Goal: Ask a question

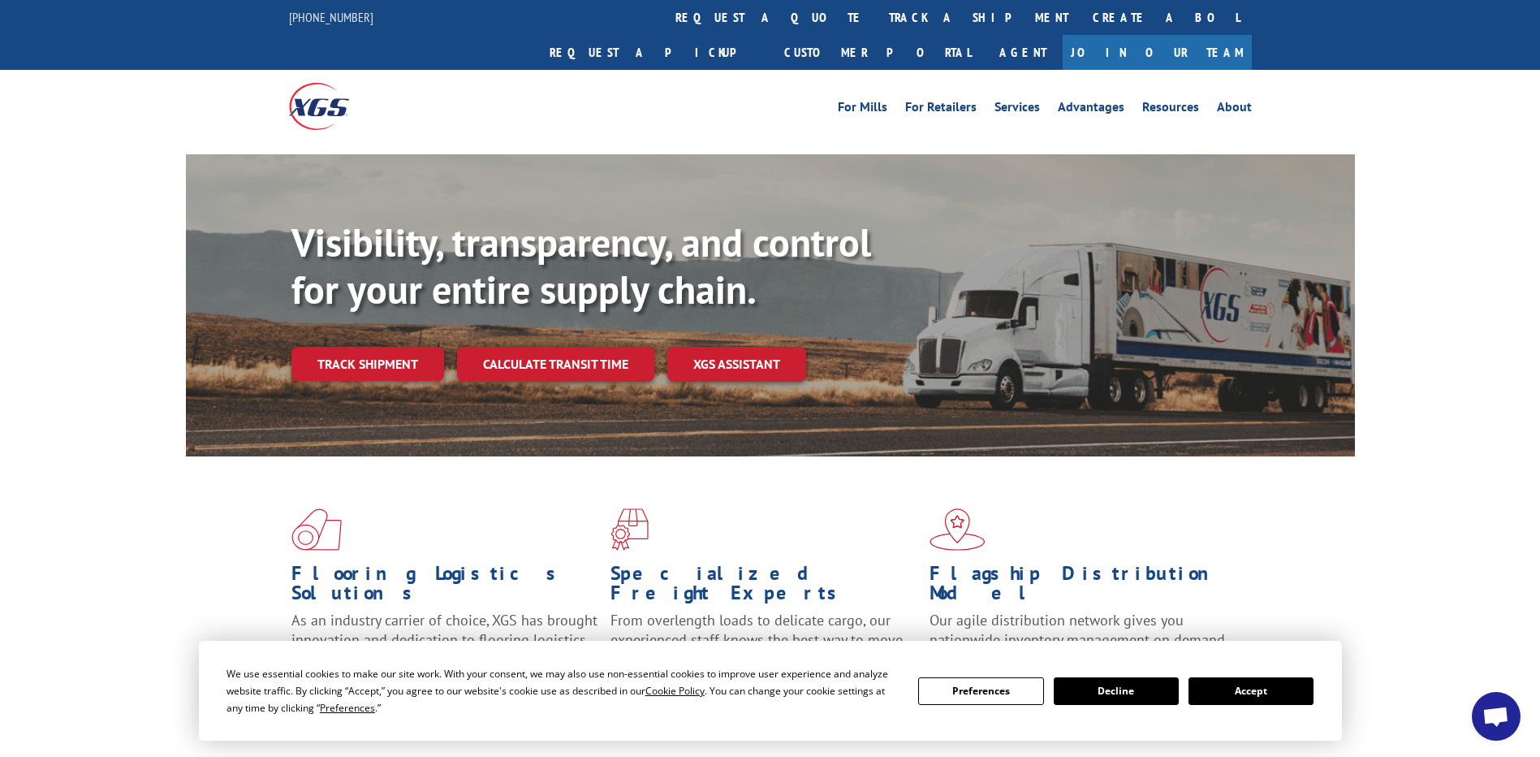
click at [1494, 710] on span "Open chat" at bounding box center [1495, 717] width 27 height 23
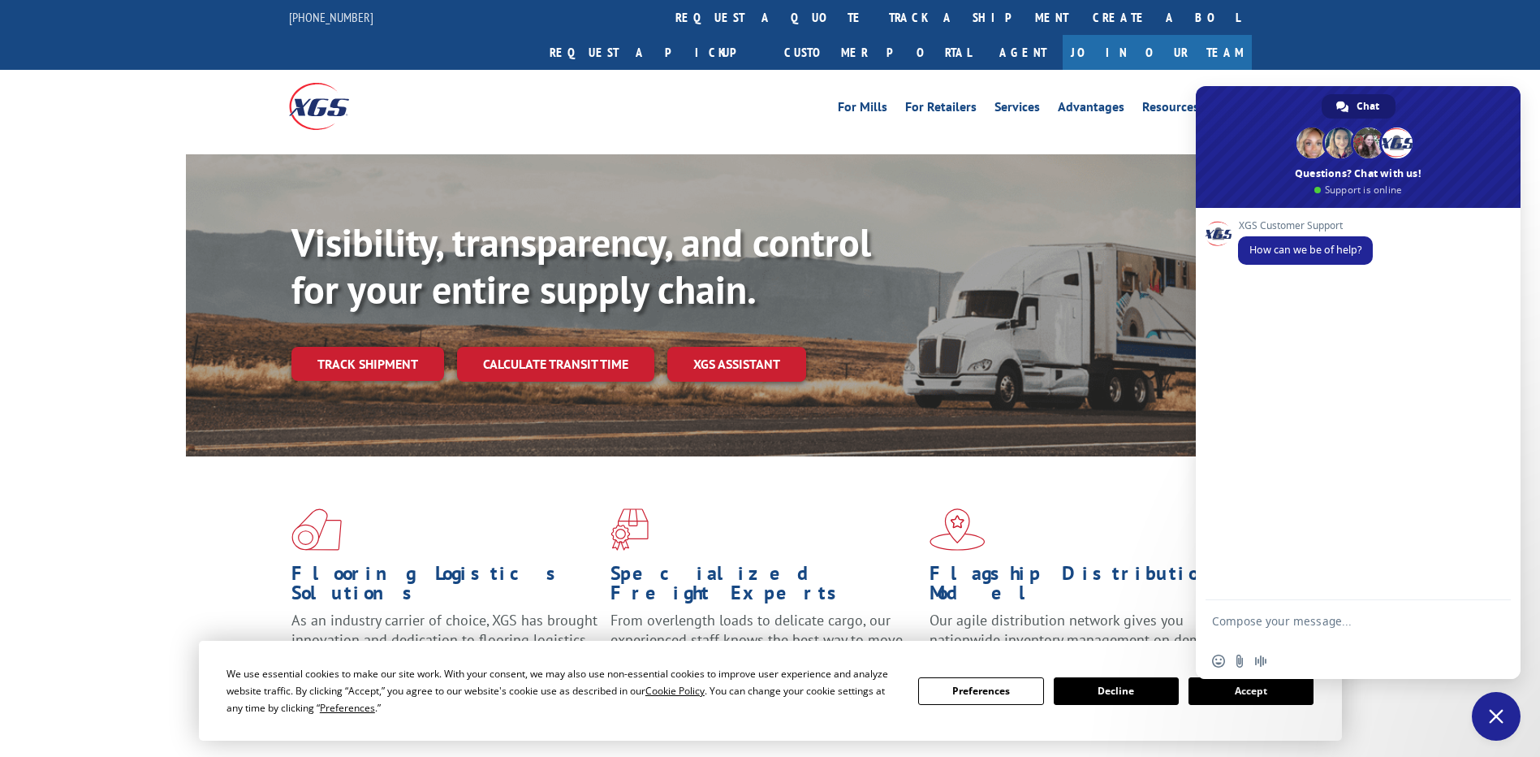
click at [1257, 618] on textarea "Compose your message..." at bounding box center [1340, 628] width 257 height 29
click at [1317, 610] on form at bounding box center [1340, 623] width 257 height 46
click at [1323, 619] on textarea "Compose your message..." at bounding box center [1340, 628] width 257 height 29
paste textarea "530023867"
type textarea "530023867"
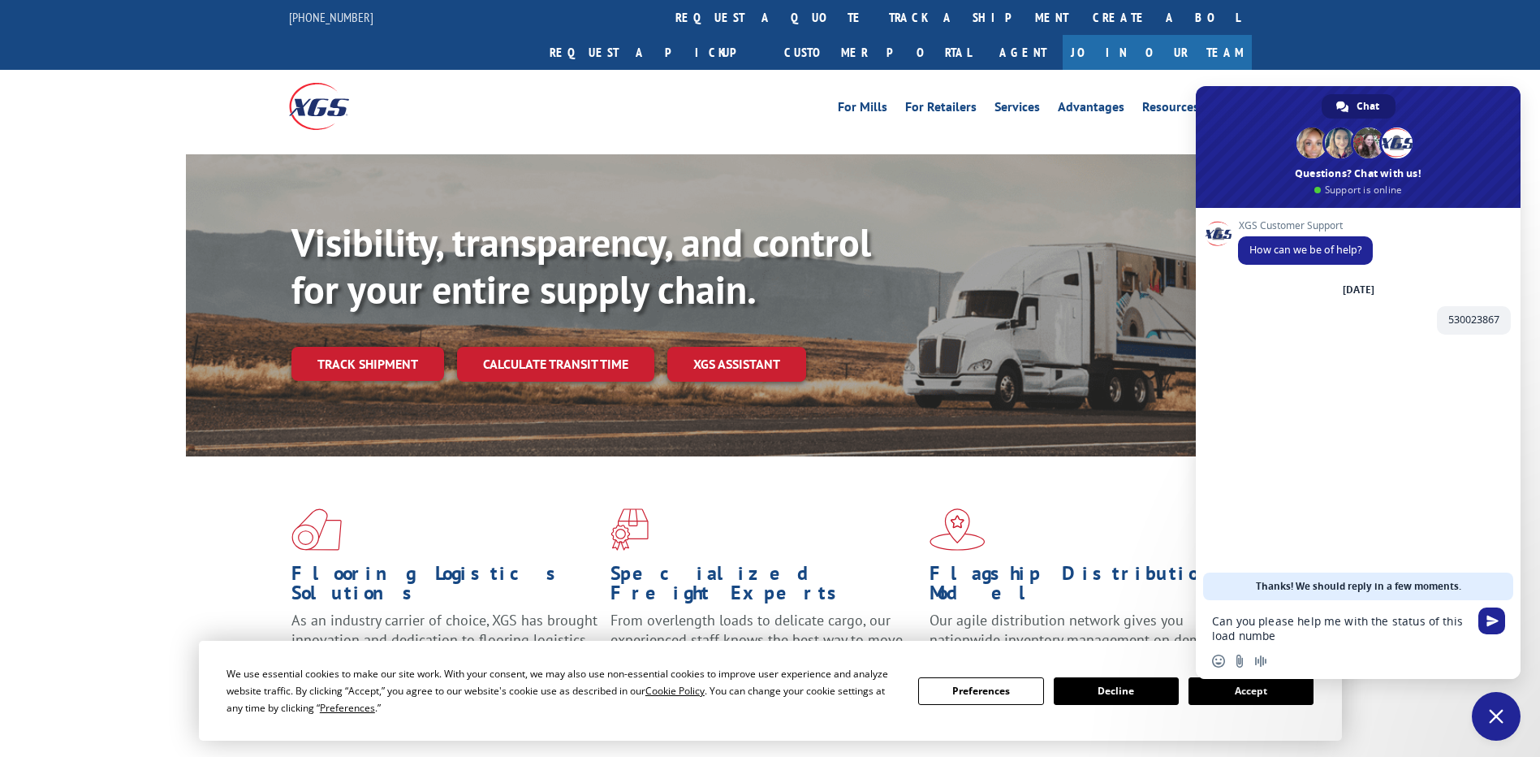
type textarea "Can you please help me with the status of this load number"
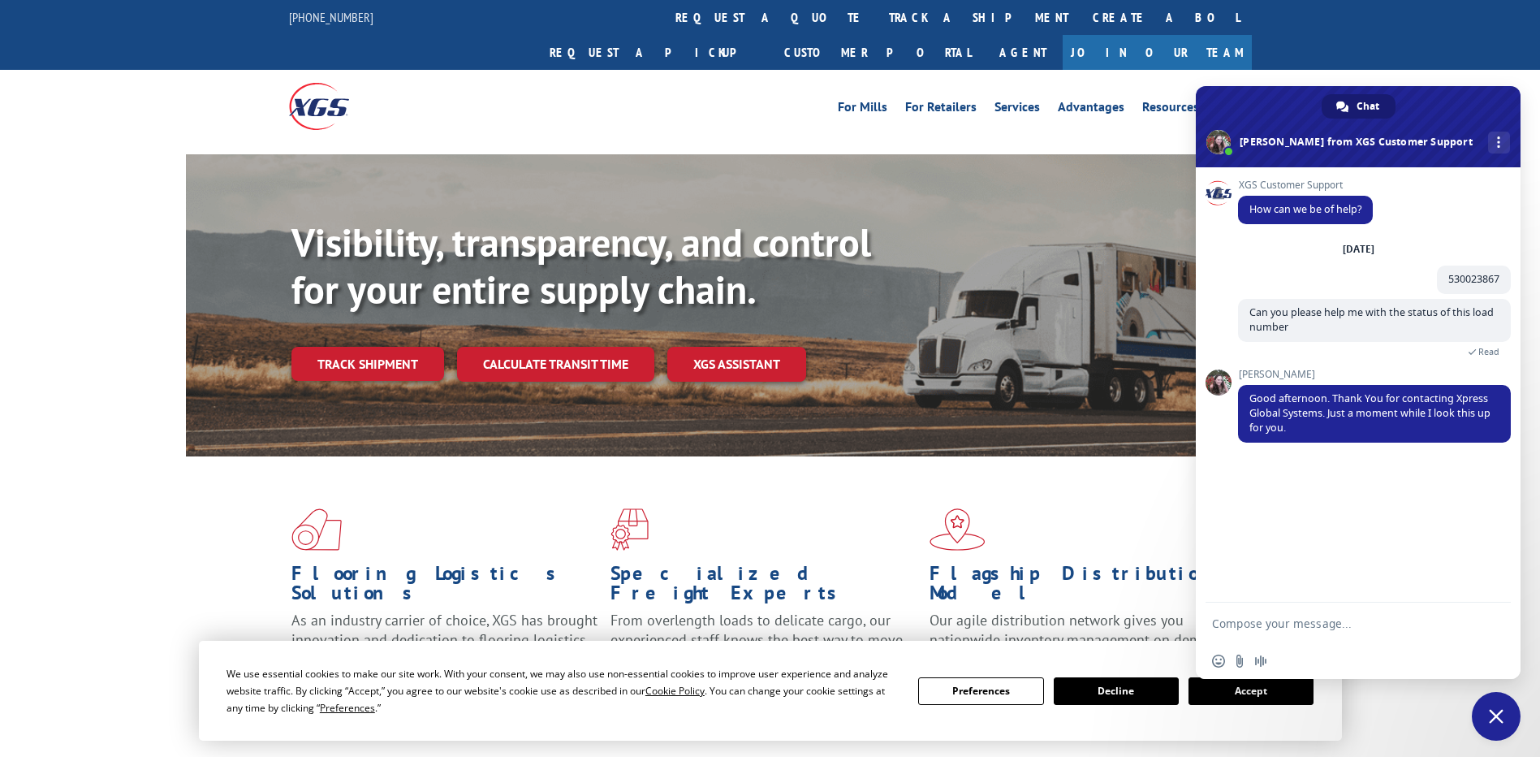
click at [1226, 628] on textarea "Compose your message..." at bounding box center [1340, 623] width 257 height 15
click at [1301, 626] on textarea "Compose your message..." at bounding box center [1340, 623] width 257 height 15
click at [1284, 619] on textarea "Can" at bounding box center [1340, 623] width 257 height 15
type textarea "C"
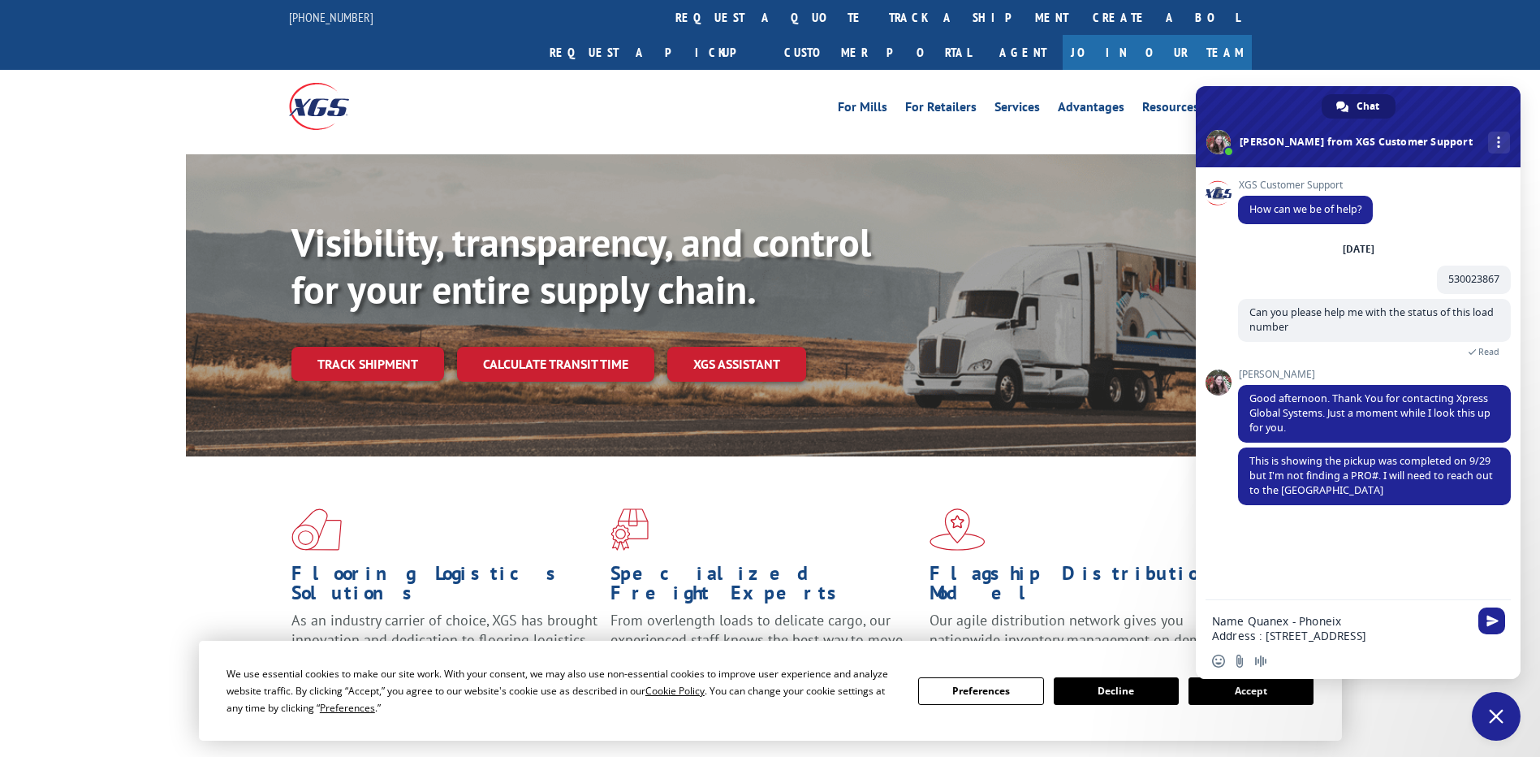
drag, startPoint x: 1350, startPoint y: 632, endPoint x: 1175, endPoint y: 616, distance: 176.0
type textarea "Please let me know the PRO #"
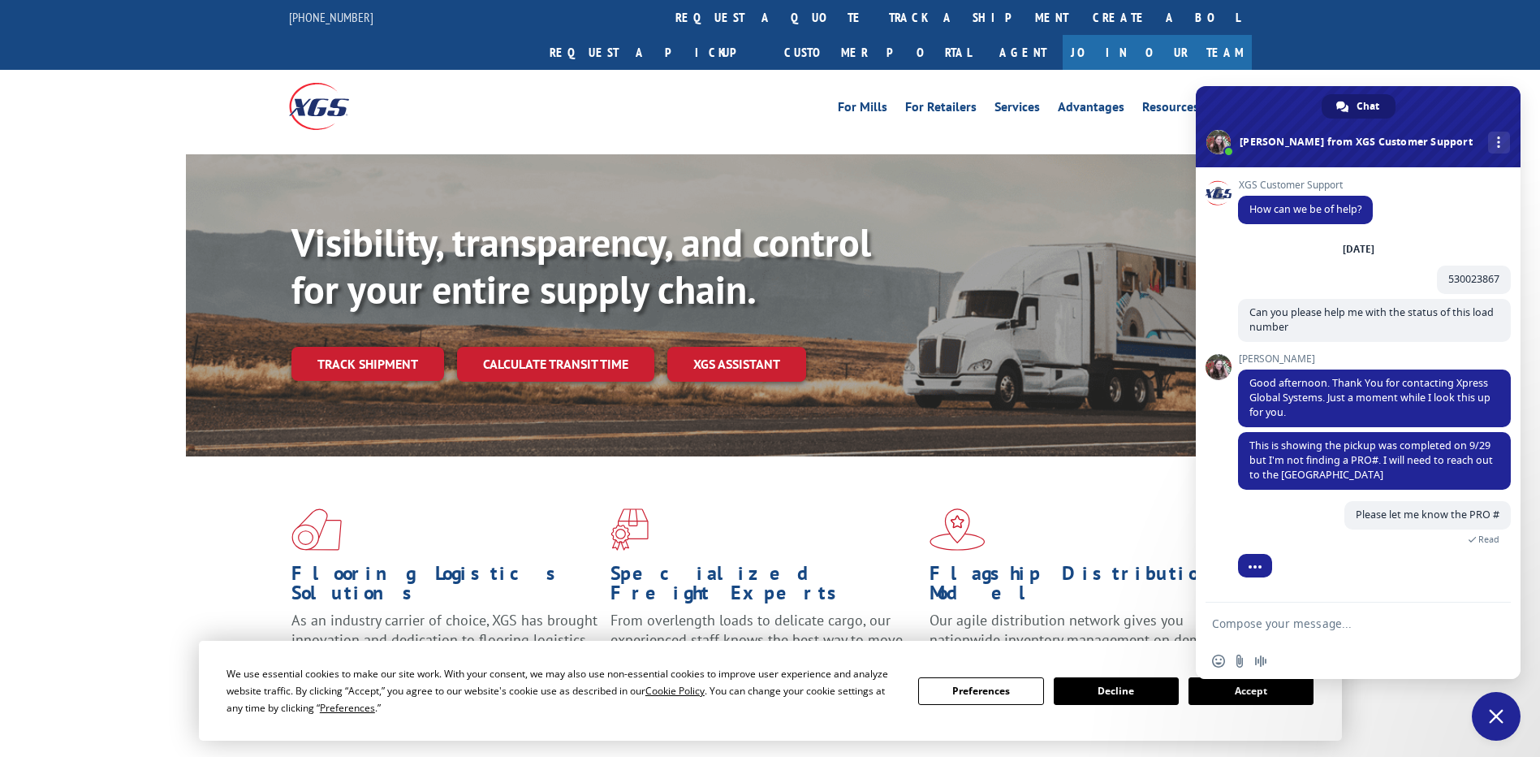
click at [1241, 691] on button "Accept" at bounding box center [1250, 691] width 125 height 28
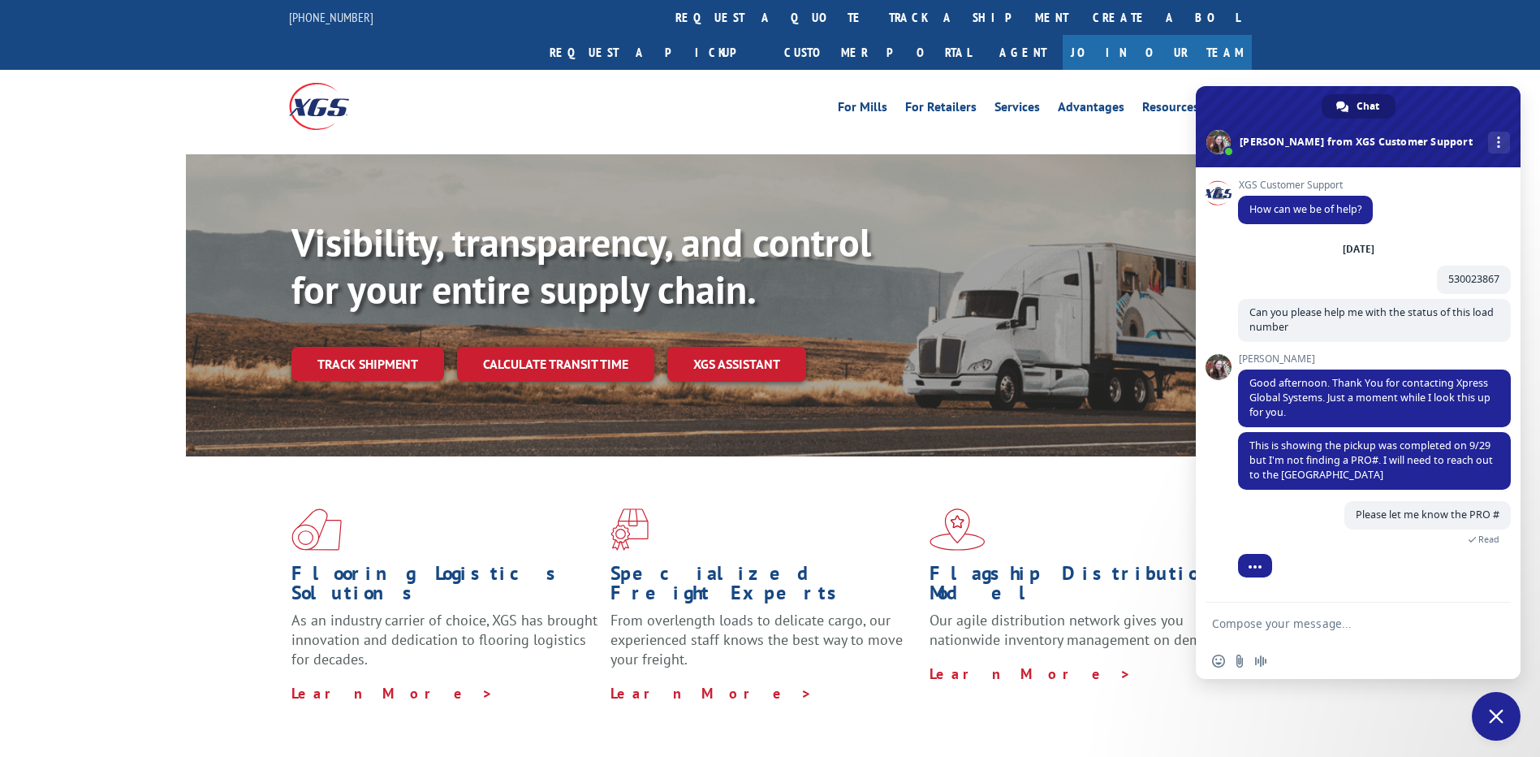
click at [1244, 628] on textarea "Compose your message..." at bounding box center [1340, 623] width 257 height 15
click at [1245, 621] on textarea "Compose your message..." at bounding box center [1340, 623] width 257 height 15
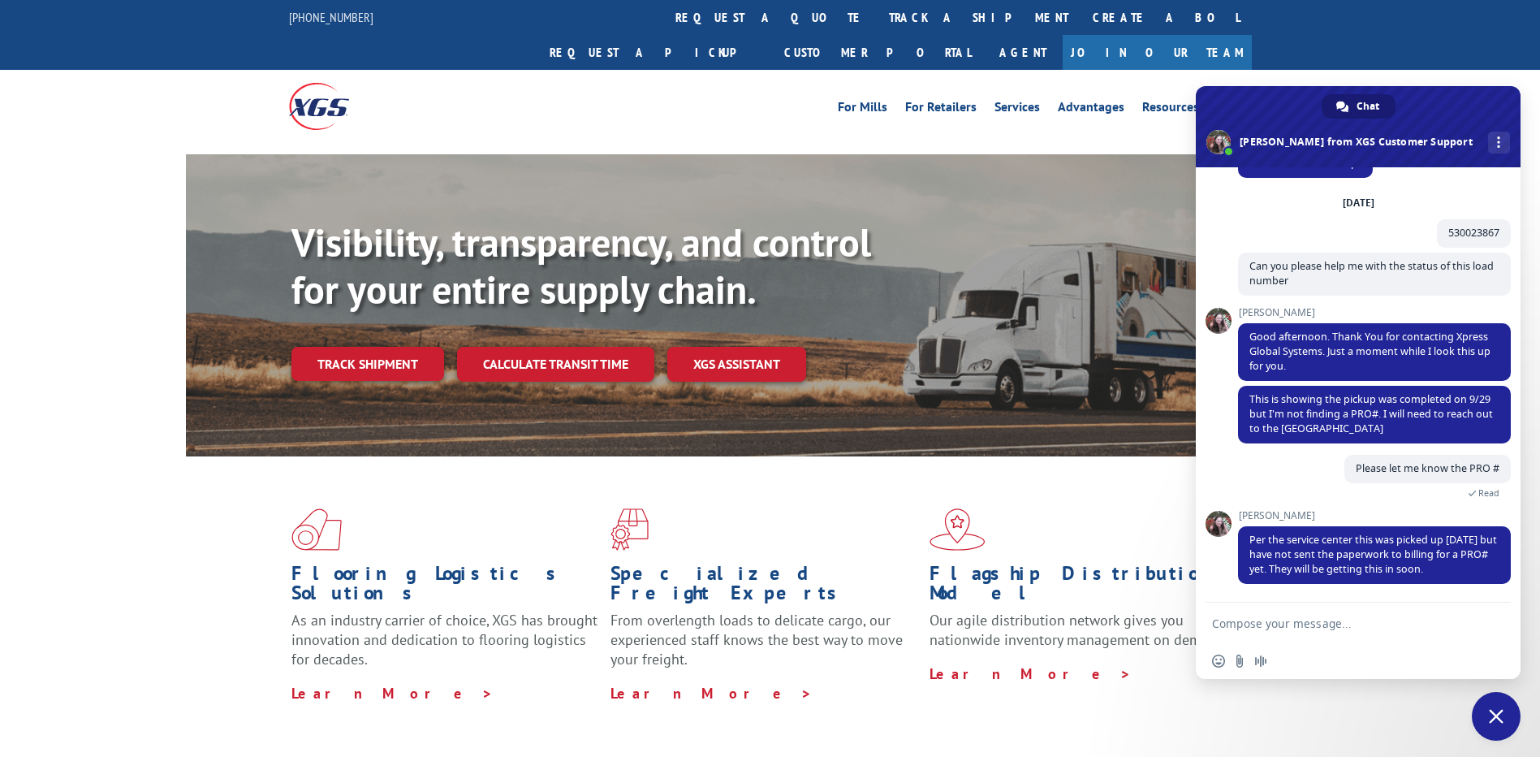
click at [1332, 623] on textarea "Compose your message..." at bounding box center [1340, 623] width 257 height 15
type textarea "Will you be able to send me the pro # [DATE]?"
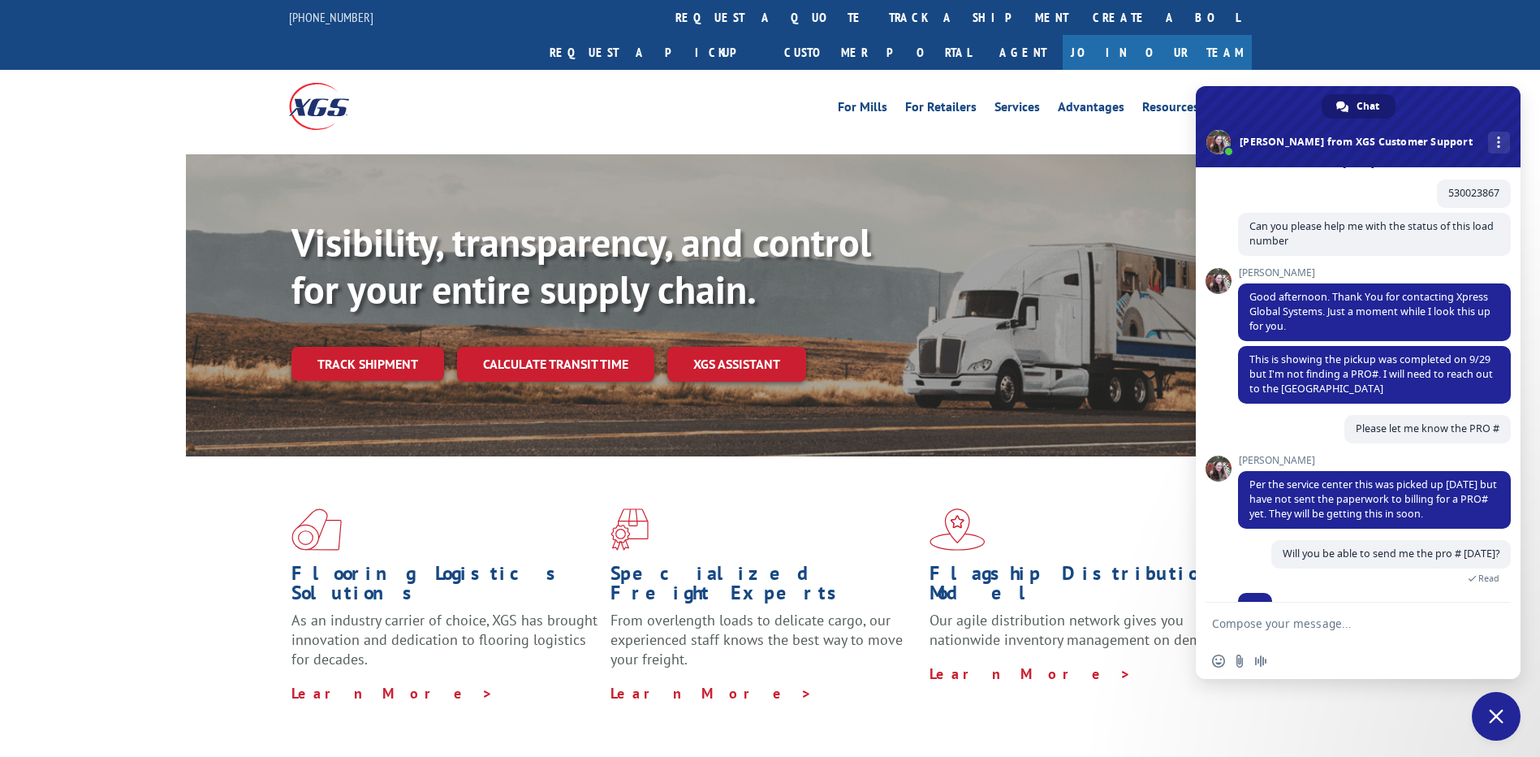
scroll to position [105, 0]
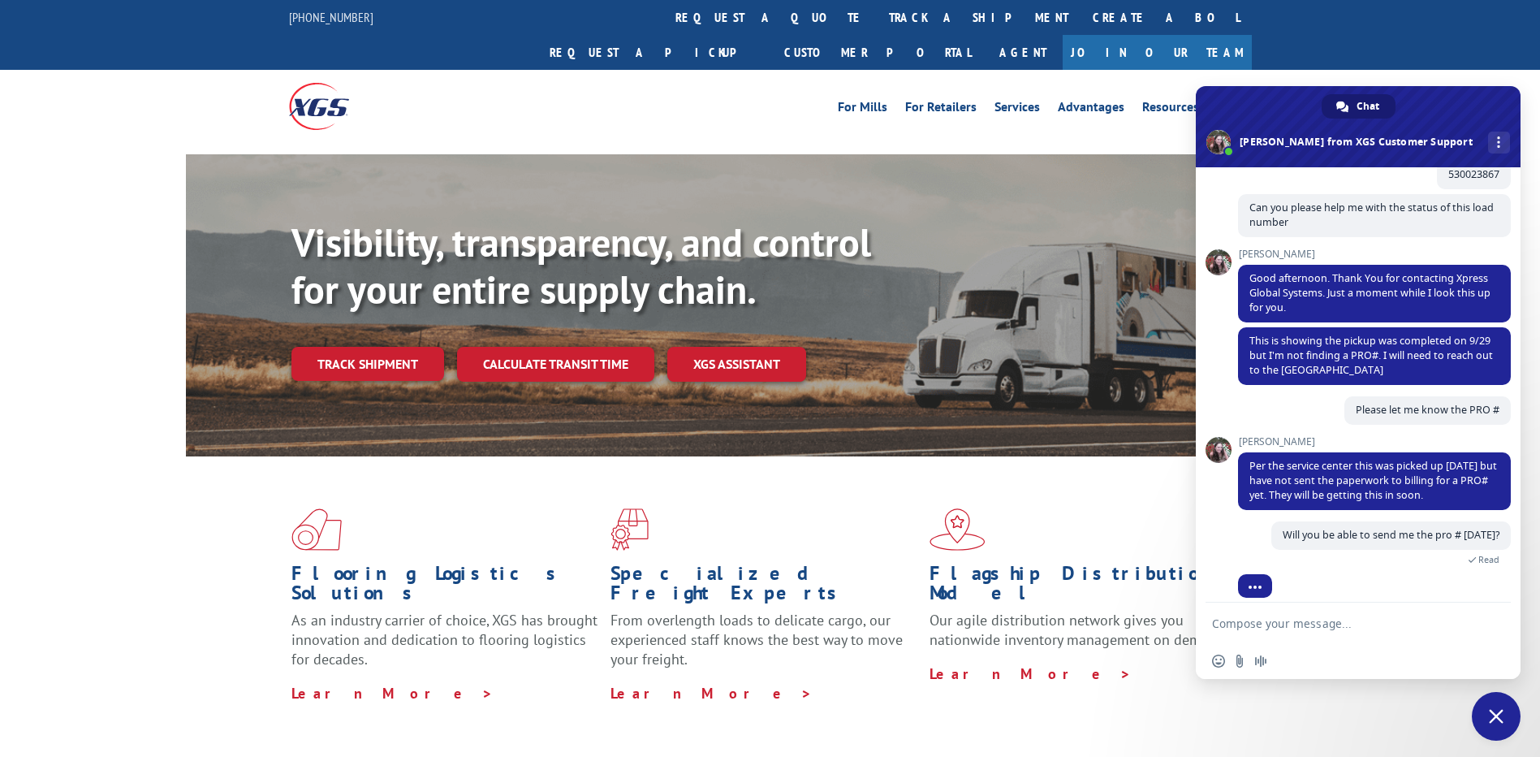
click at [1319, 631] on form at bounding box center [1340, 624] width 257 height 44
click at [1320, 625] on textarea "Compose your message..." at bounding box center [1340, 623] width 257 height 15
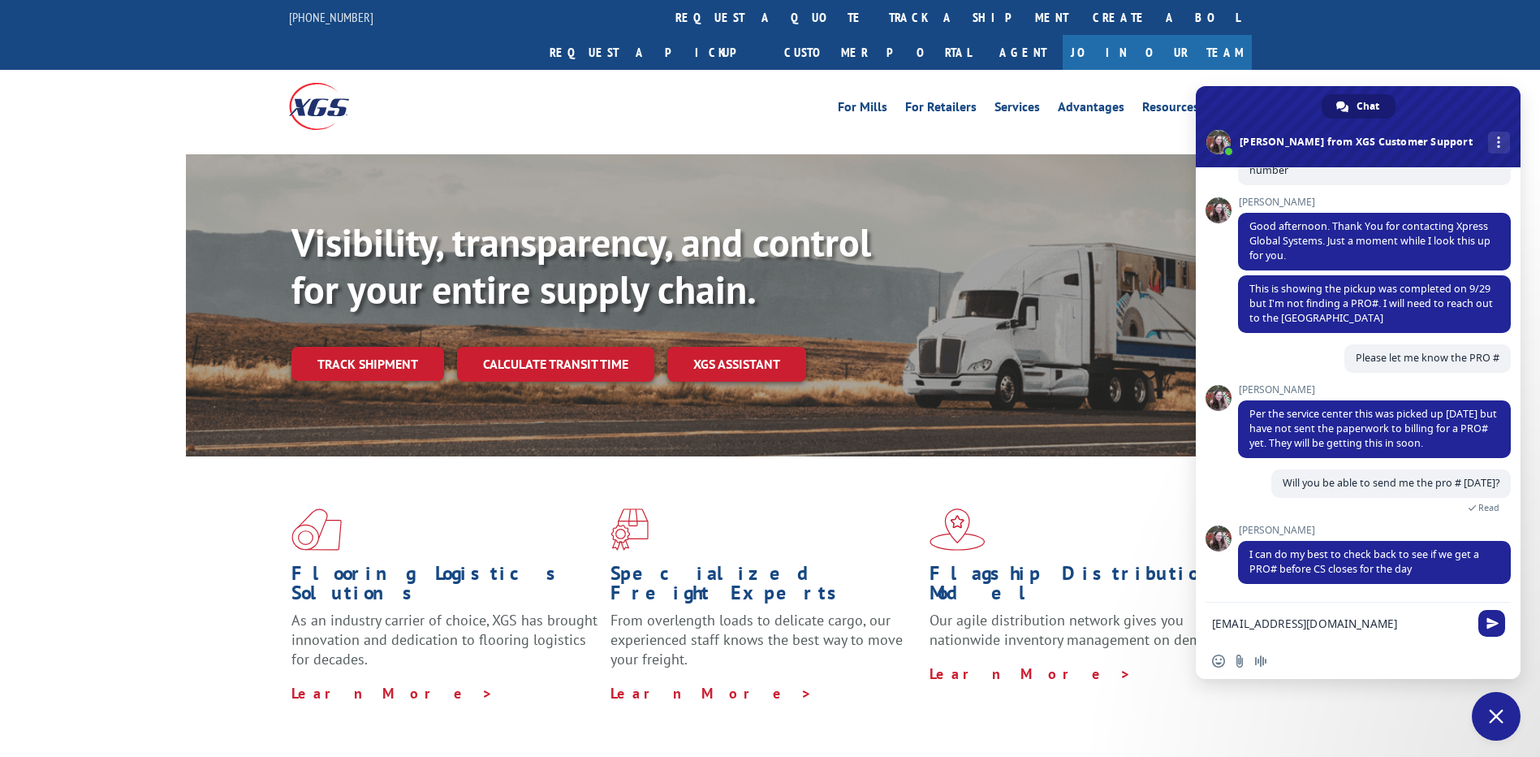
click at [1253, 626] on textarea "[EMAIL_ADDRESS][DOMAIN_NAME]" at bounding box center [1340, 623] width 257 height 15
click at [1385, 617] on textarea "[EMAIL_ADDRESS][DOMAIN_NAME]" at bounding box center [1340, 623] width 257 height 15
drag, startPoint x: 1293, startPoint y: 652, endPoint x: 1204, endPoint y: 610, distance: 98.4
click at [1197, 610] on div "[EMAIL_ADDRESS][DOMAIN_NAME] Kindly send me on this Insert an emoji Send a file…" at bounding box center [1358, 639] width 325 height 79
drag, startPoint x: 1250, startPoint y: 636, endPoint x: 1210, endPoint y: 615, distance: 45.8
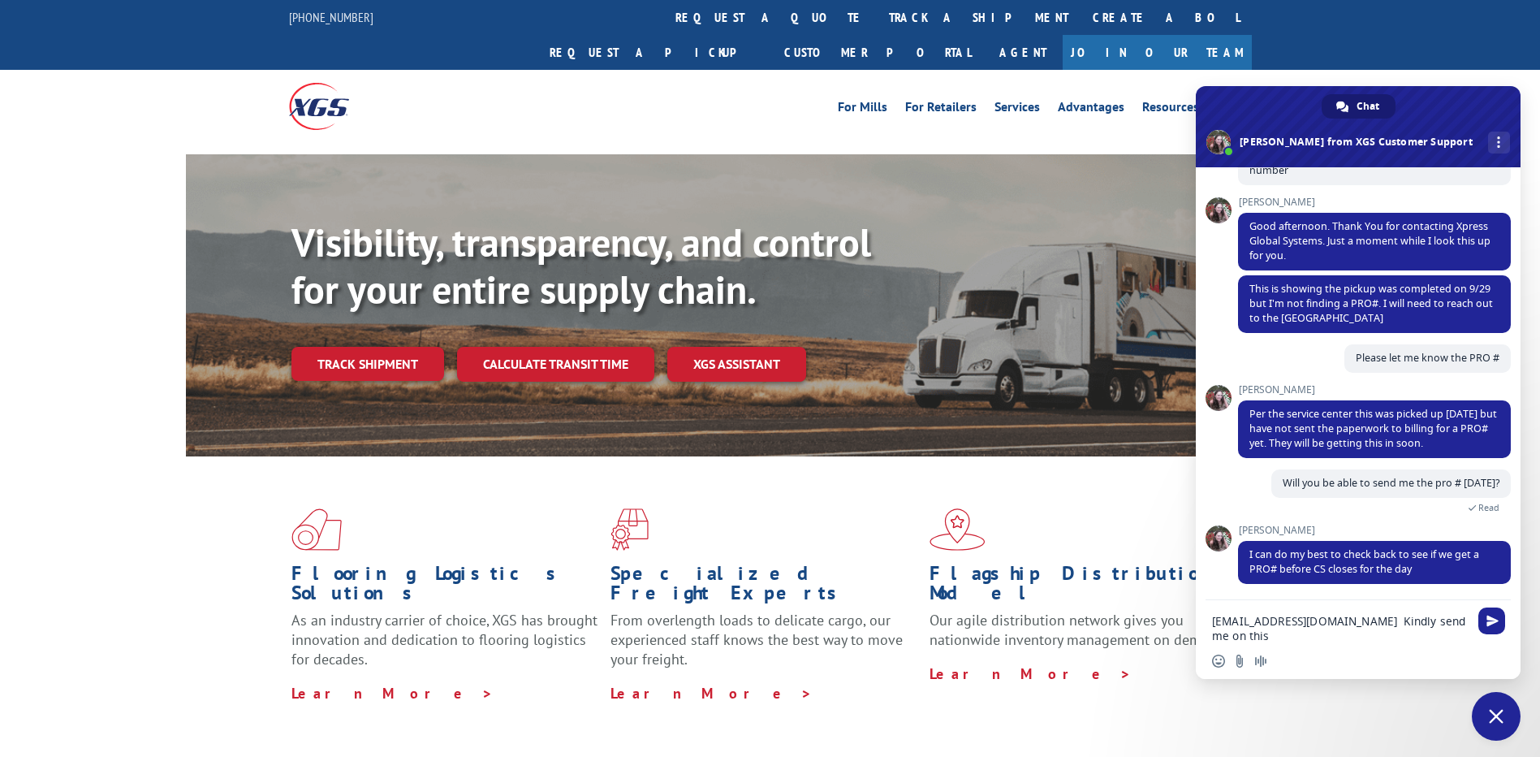
click at [1210, 615] on div "[EMAIL_ADDRESS][DOMAIN_NAME] Kindly send me on this" at bounding box center [1358, 623] width 325 height 46
paste textarea "Was it a late pickup [DATE]?"
type textarea "Was it a late pickup [DATE]?"
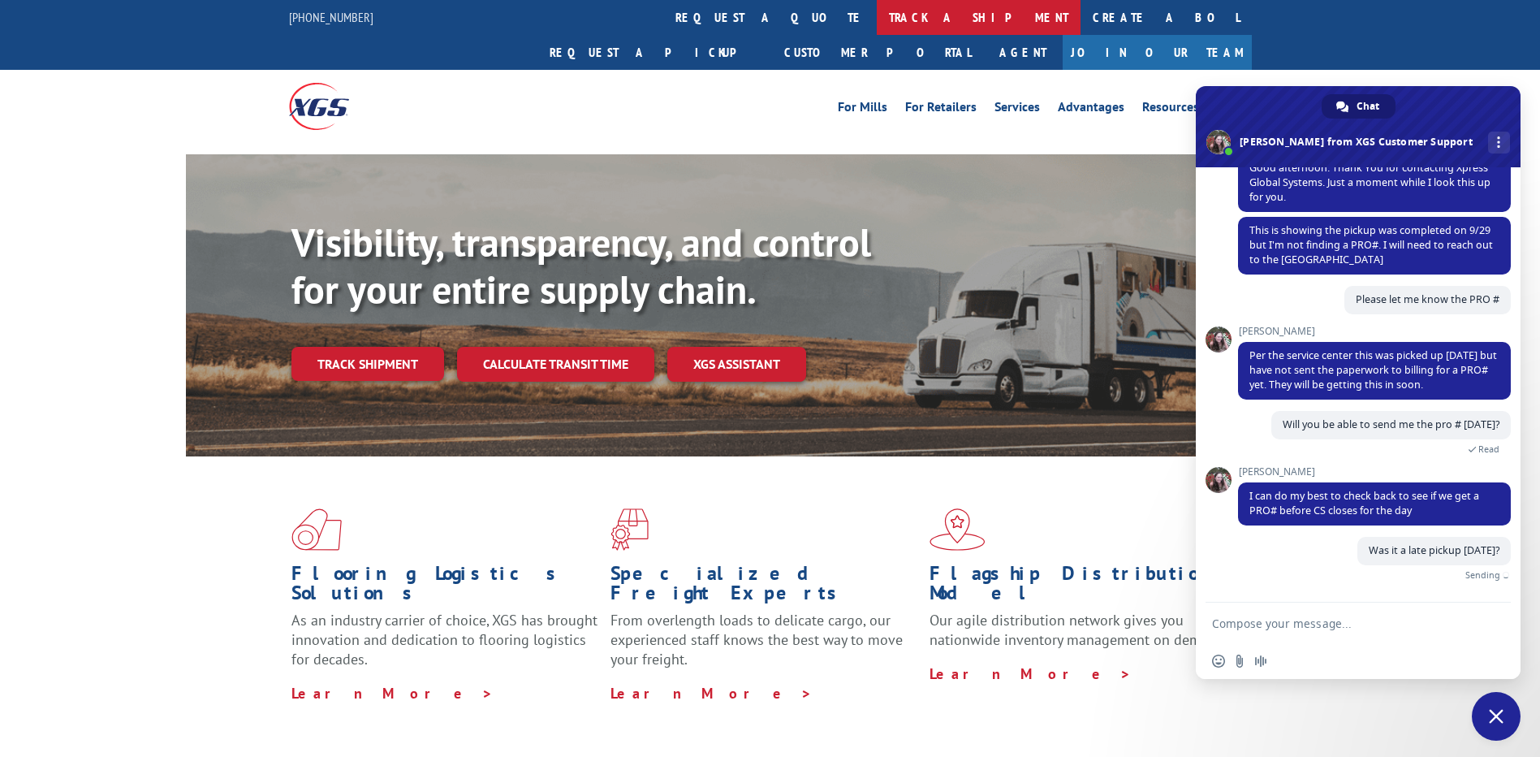
scroll to position [196, 0]
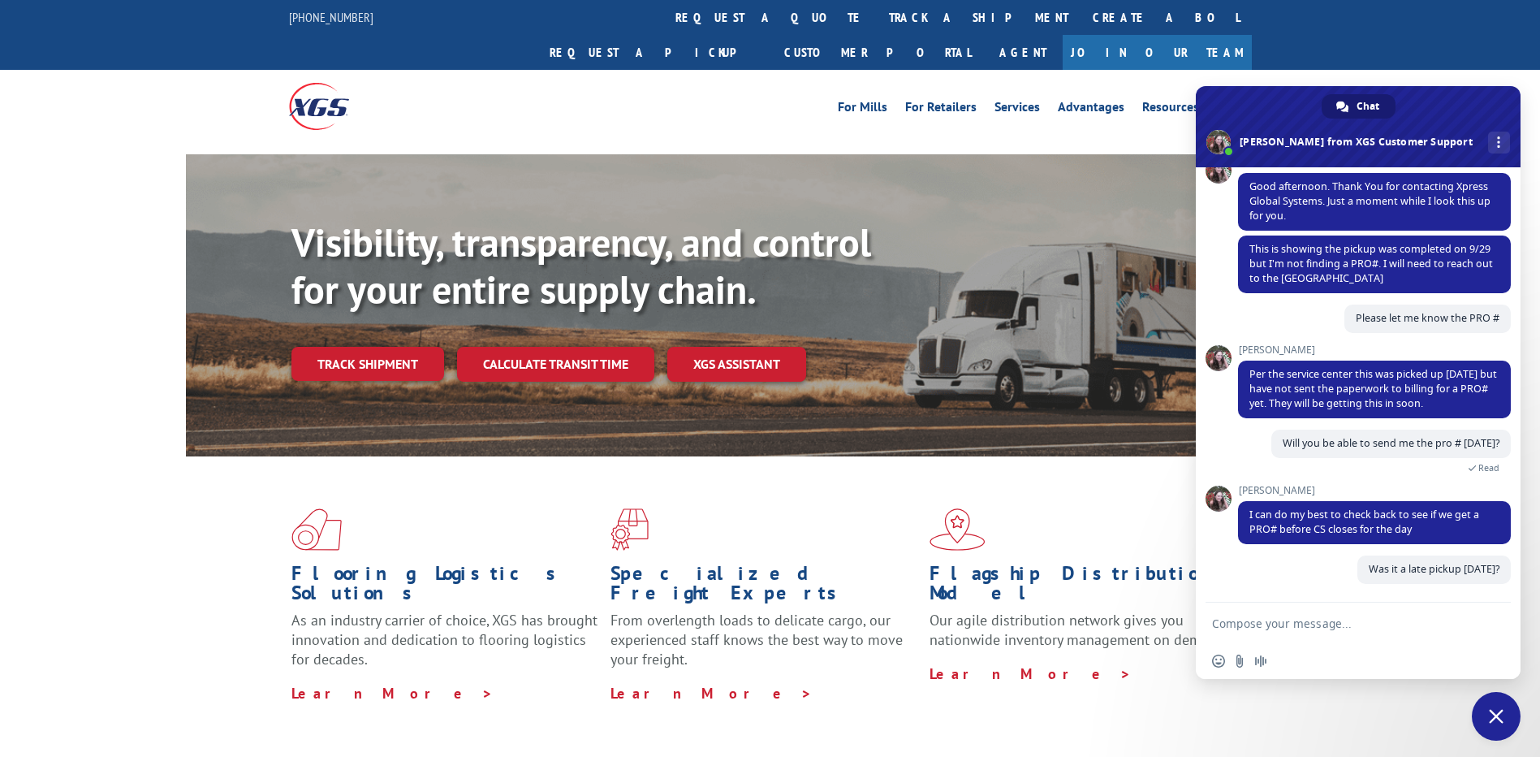
click at [1335, 624] on textarea "Compose your message..." at bounding box center [1340, 623] width 257 height 15
paste textarea "Drop Trailer"
type textarea "this was drop trailer Drop Trailer"
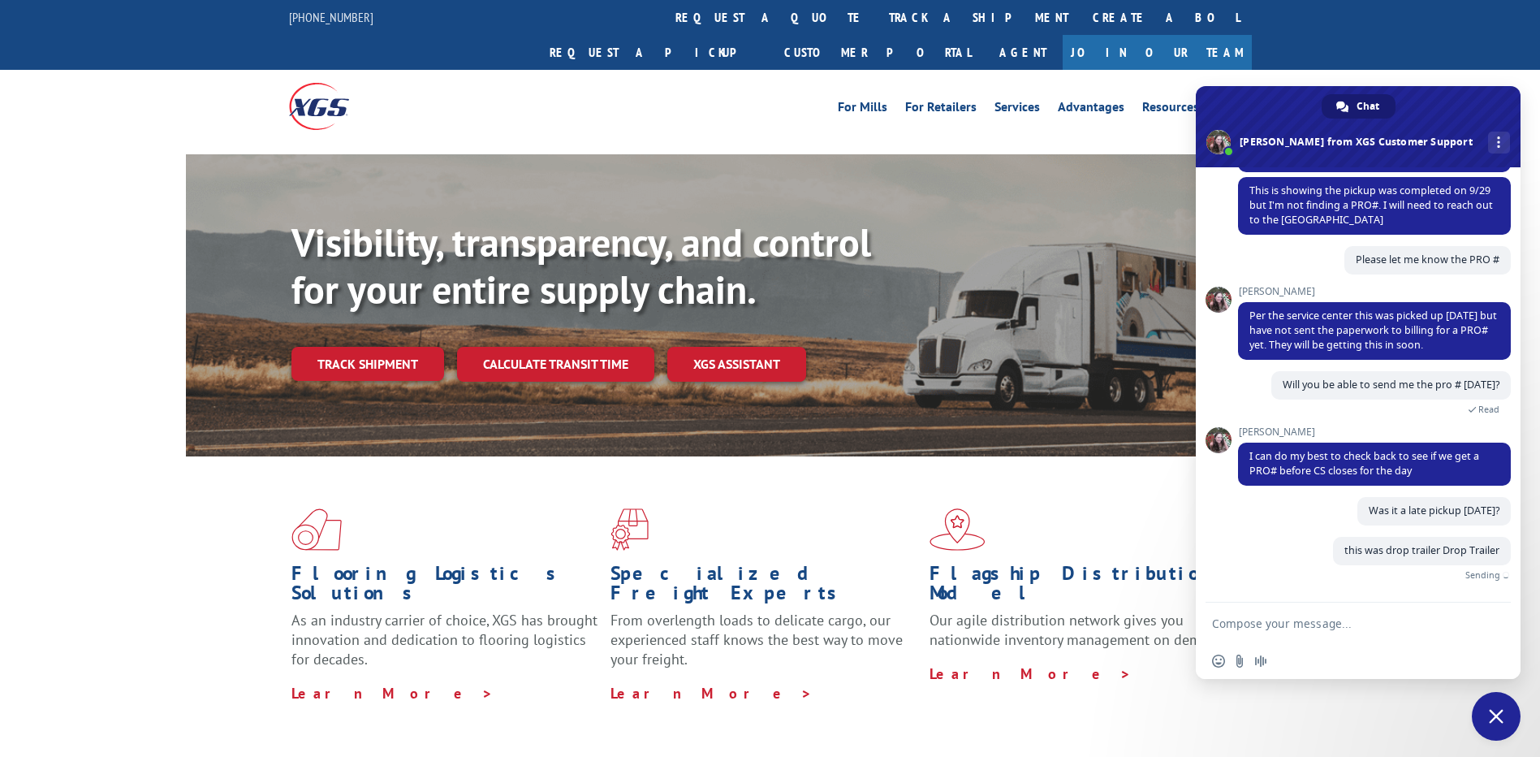
scroll to position [230, 0]
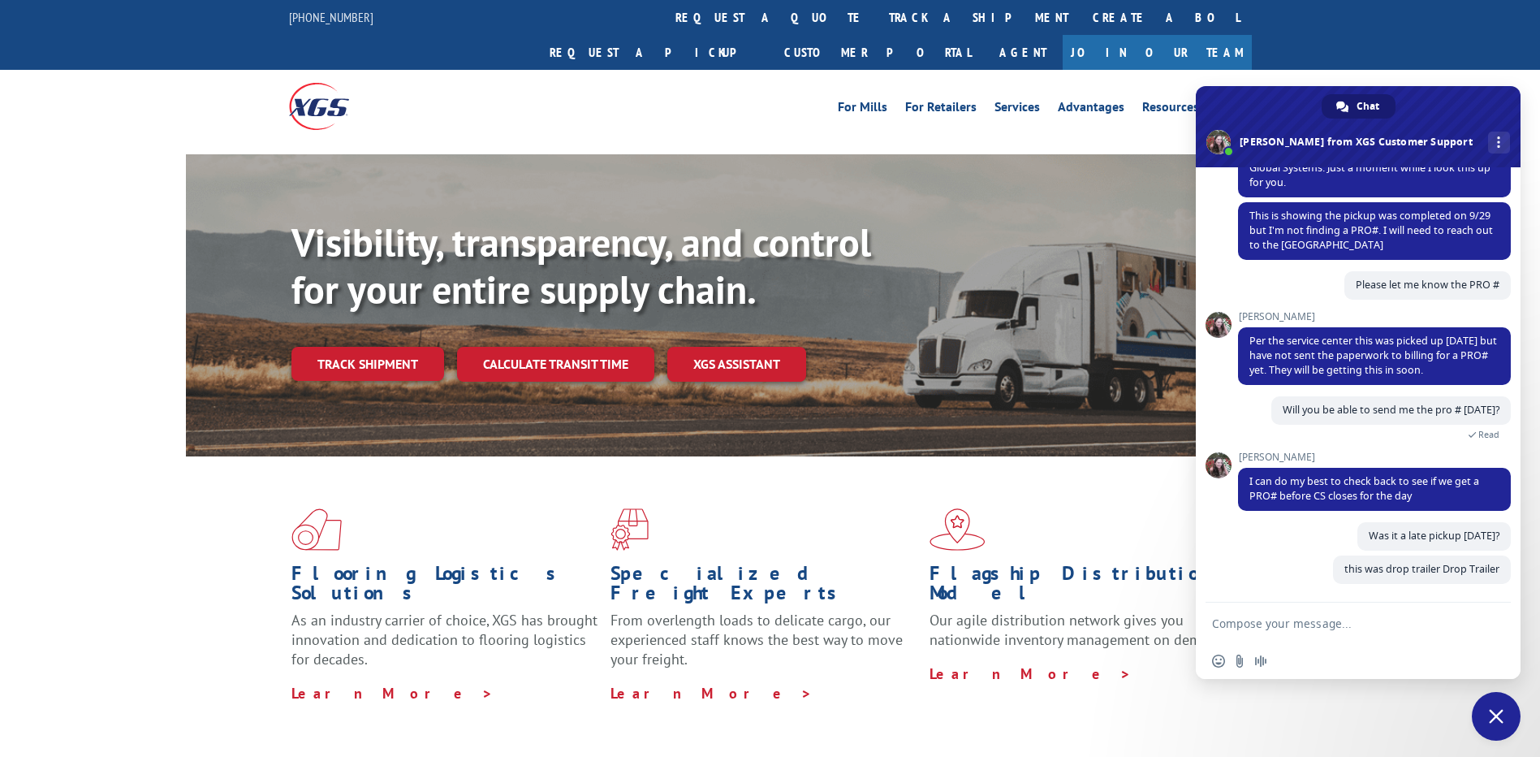
click at [1380, 614] on form at bounding box center [1340, 624] width 257 height 44
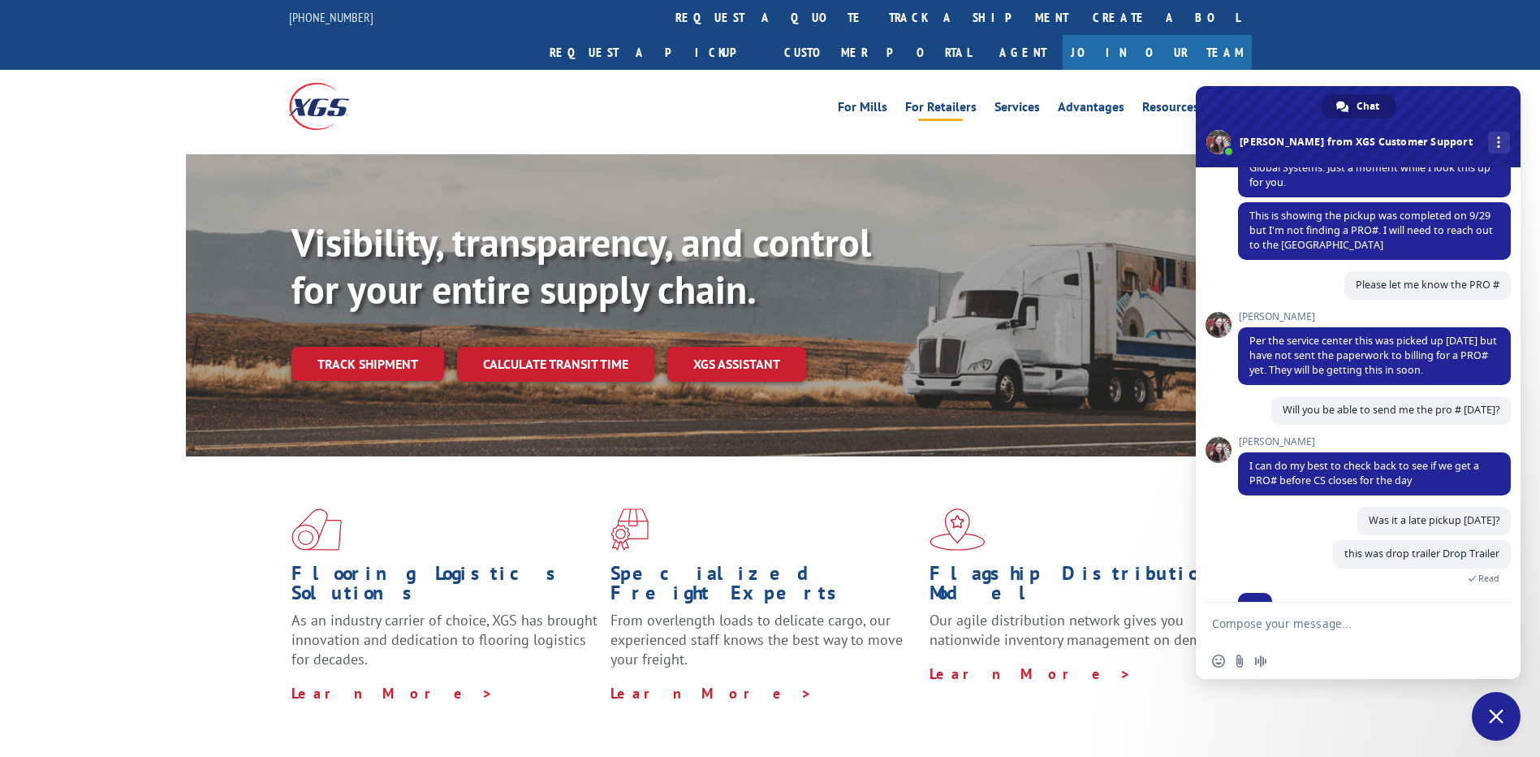
scroll to position [261, 0]
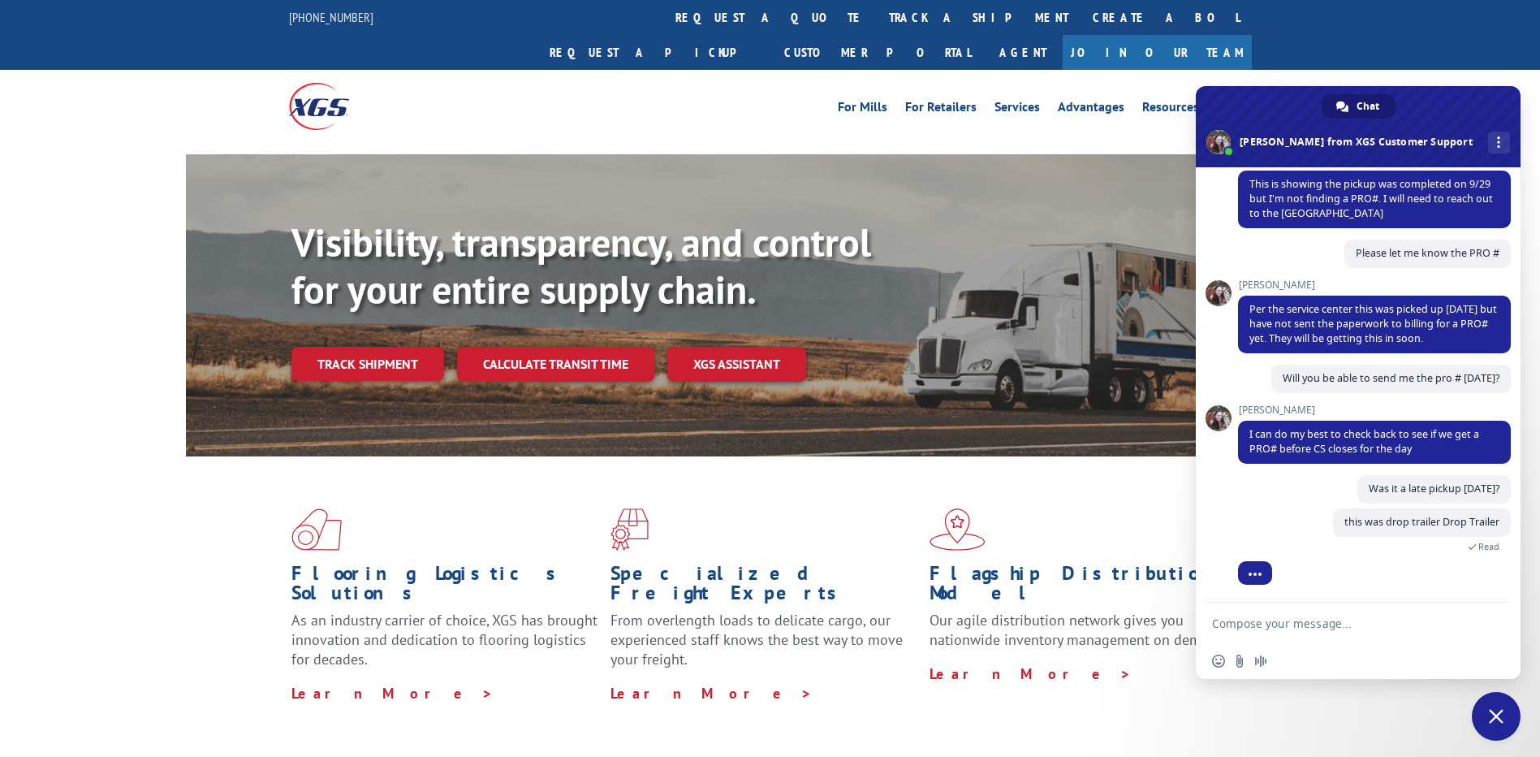
click at [1275, 619] on textarea "Compose your message..." at bounding box center [1340, 623] width 257 height 15
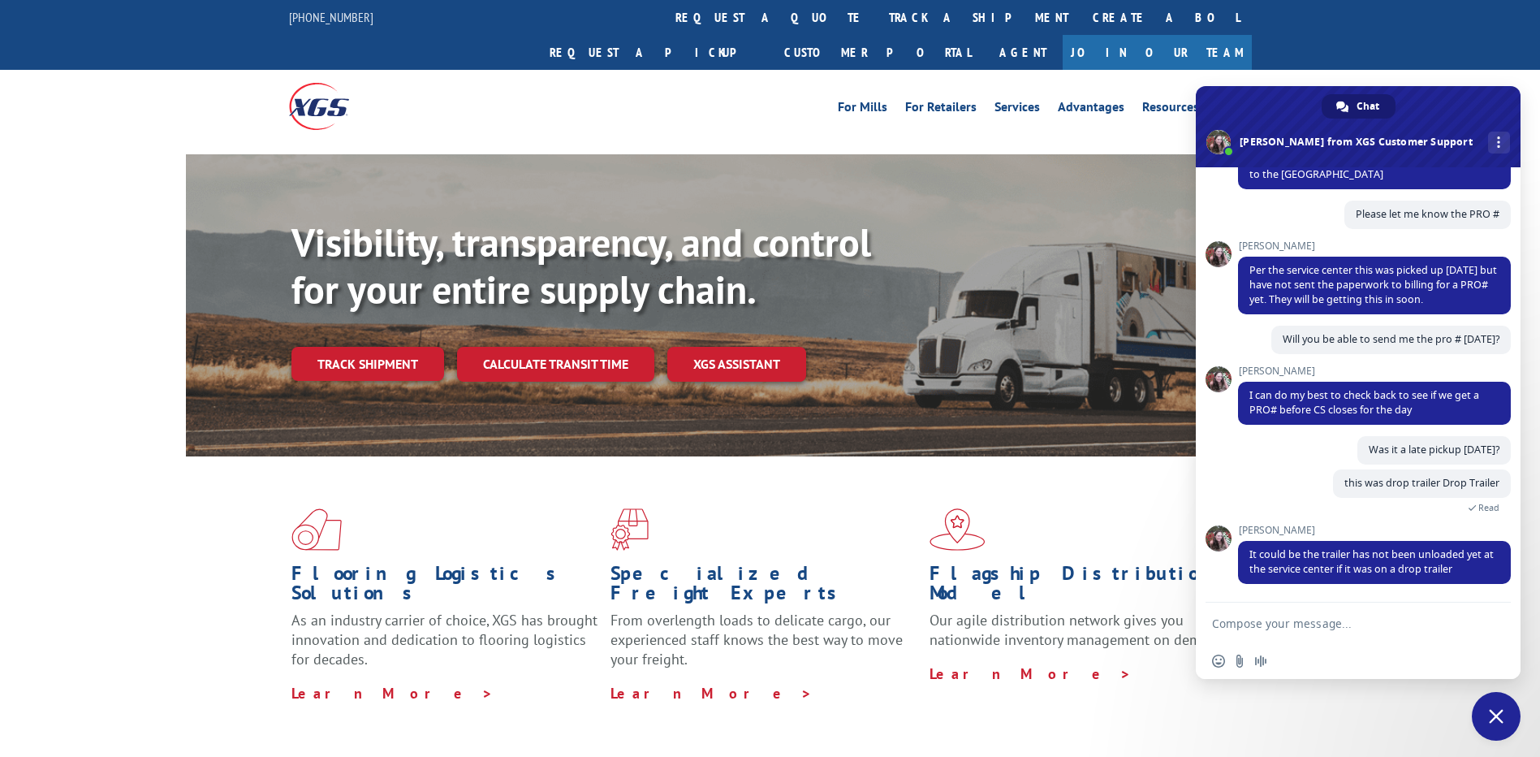
click at [1354, 618] on textarea "Compose your message..." at bounding box center [1340, 623] width 257 height 15
